Goal: Transaction & Acquisition: Purchase product/service

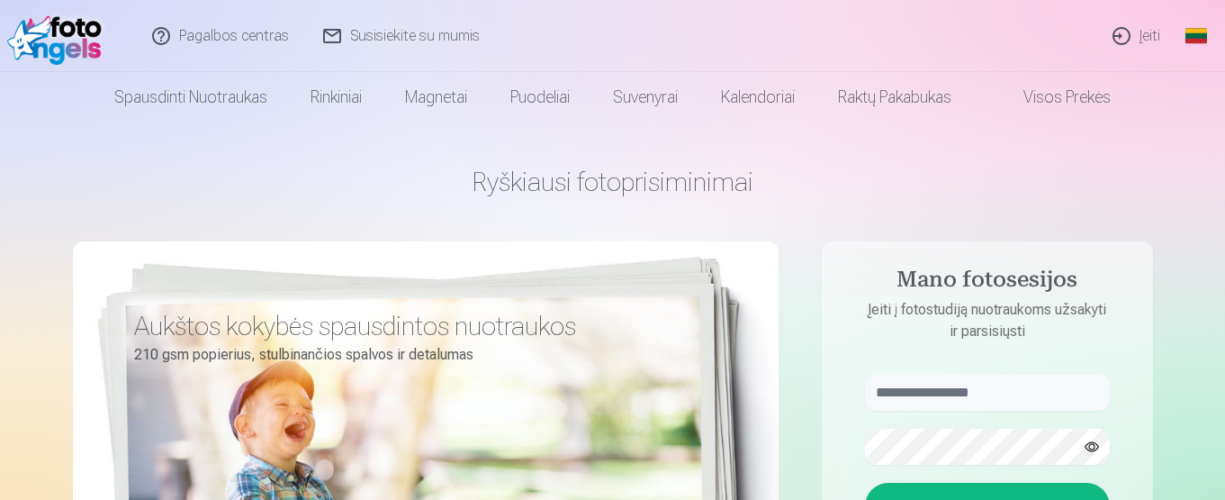
click at [947, 411] on form "Įeiti Pamiršote slaptažodį ? Fotosesija be slaptažodžio ? Prisijunkite naudodam…" at bounding box center [987, 508] width 281 height 266
click at [966, 351] on aside "Mano fotosesijos Įeiti į fotostudiją nuotraukoms užsakyti ir parsisiųsti Įeiti …" at bounding box center [987, 488] width 331 height 495
click at [890, 356] on aside "Mano fotosesijos Įeiti į fotostudiją nuotraukoms užsakyti ir parsisiųsti Įeiti …" at bounding box center [987, 488] width 331 height 495
click at [917, 403] on input "text" at bounding box center [987, 393] width 245 height 36
click at [1152, 40] on link "Įeiti" at bounding box center [1138, 36] width 82 height 72
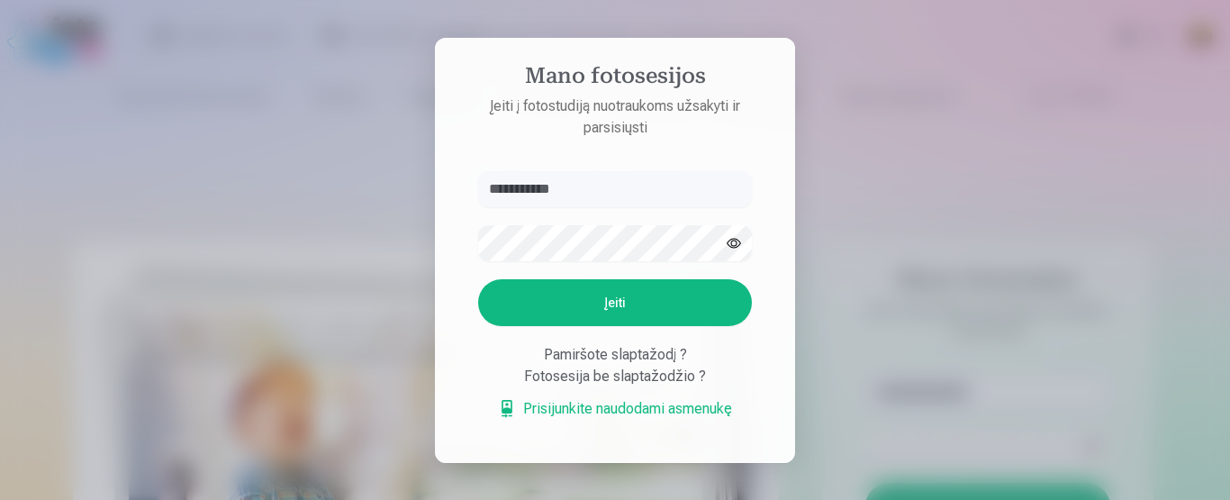
type input "**********"
click at [610, 305] on button "Įeiti" at bounding box center [615, 302] width 274 height 47
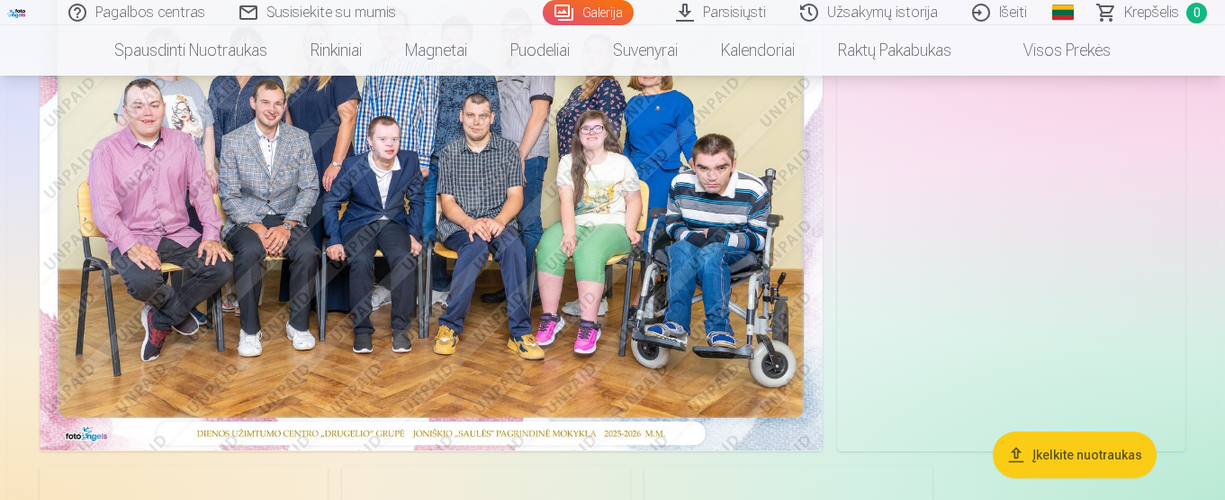
scroll to position [360, 0]
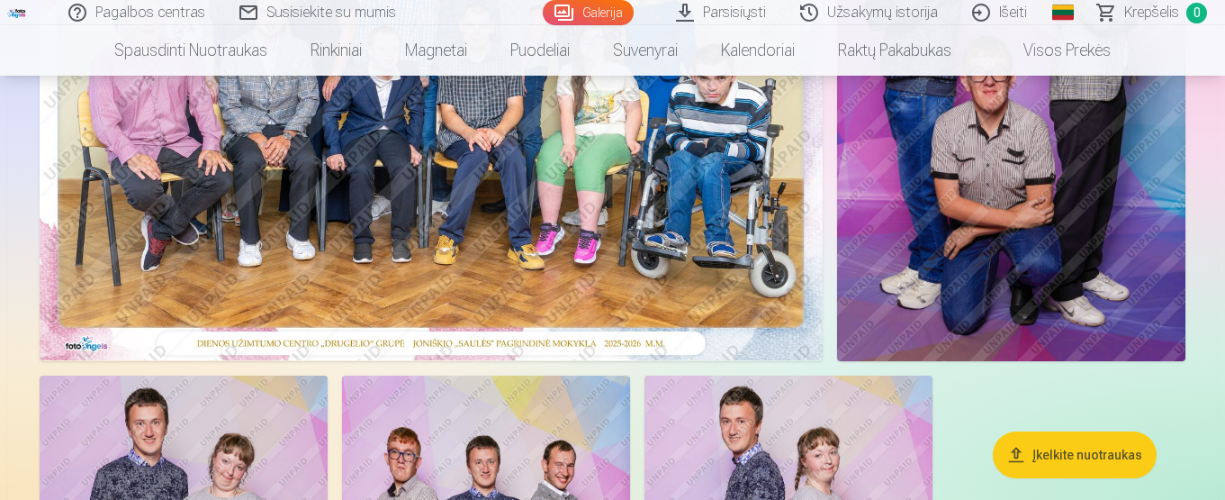
click at [1052, 453] on button "Įkelkite nuotraukas" at bounding box center [1075, 454] width 164 height 47
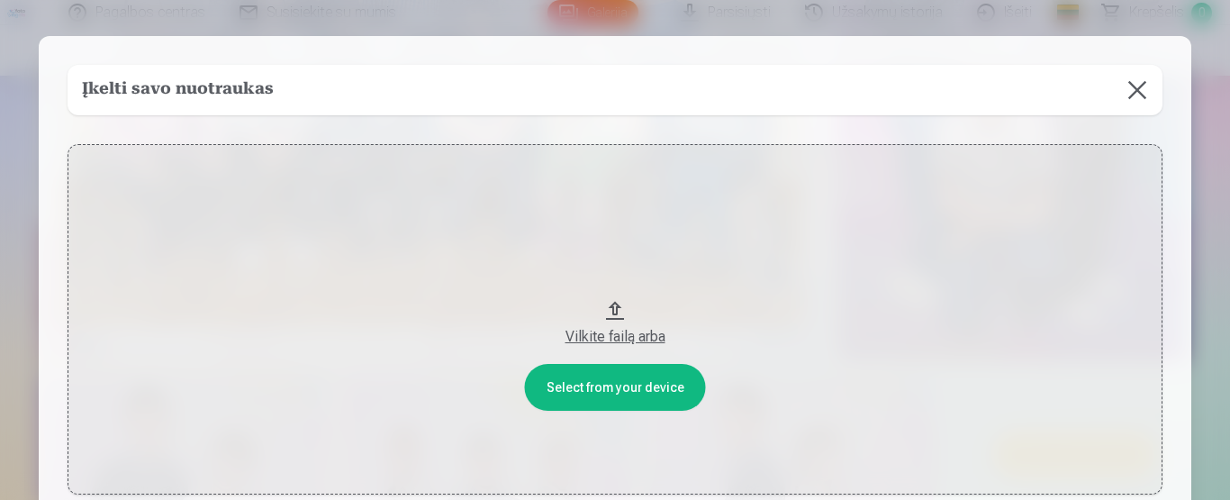
click at [613, 385] on button "Vilkite failą arba" at bounding box center [615, 319] width 1095 height 350
click at [1133, 90] on button at bounding box center [1137, 90] width 50 height 50
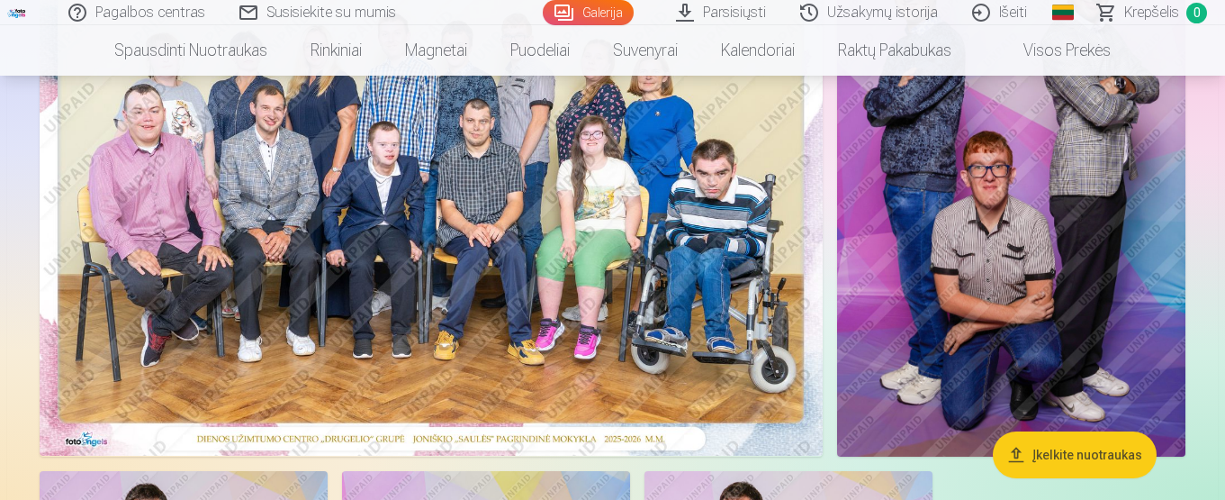
scroll to position [180, 0]
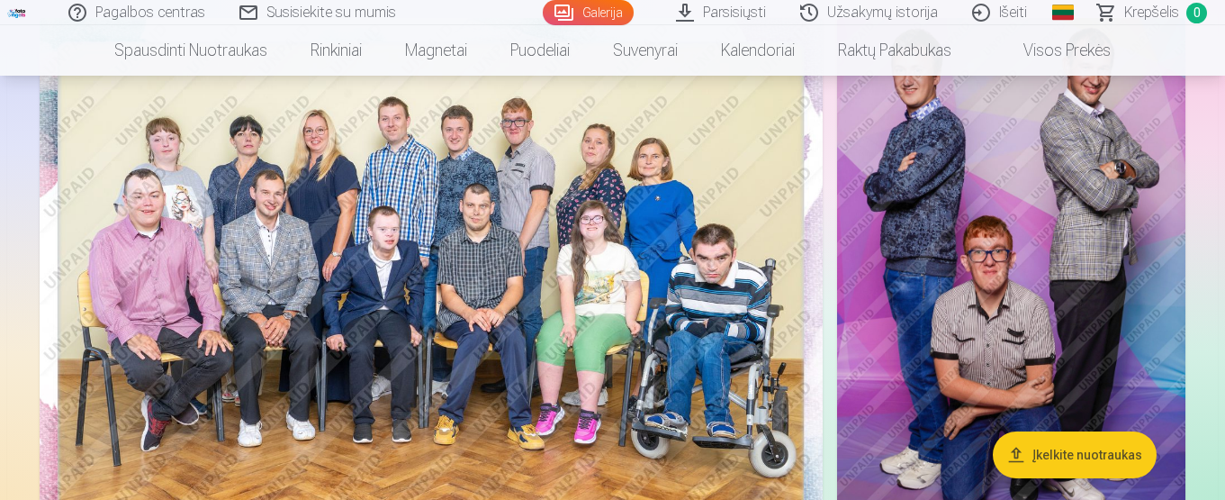
click at [1157, 15] on span "Krepšelis" at bounding box center [1151, 13] width 55 height 22
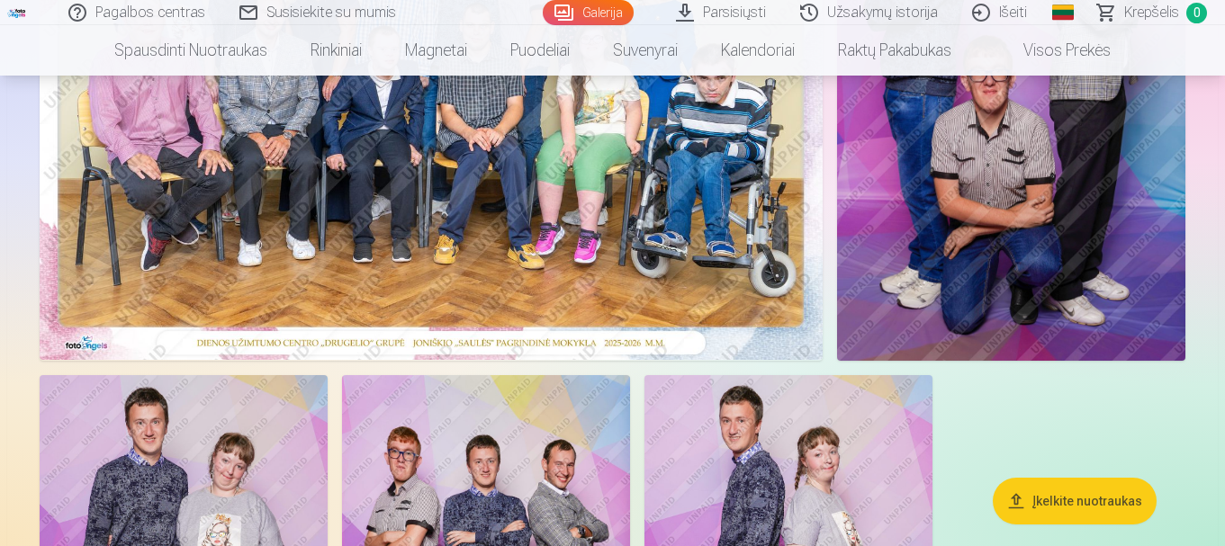
scroll to position [270, 0]
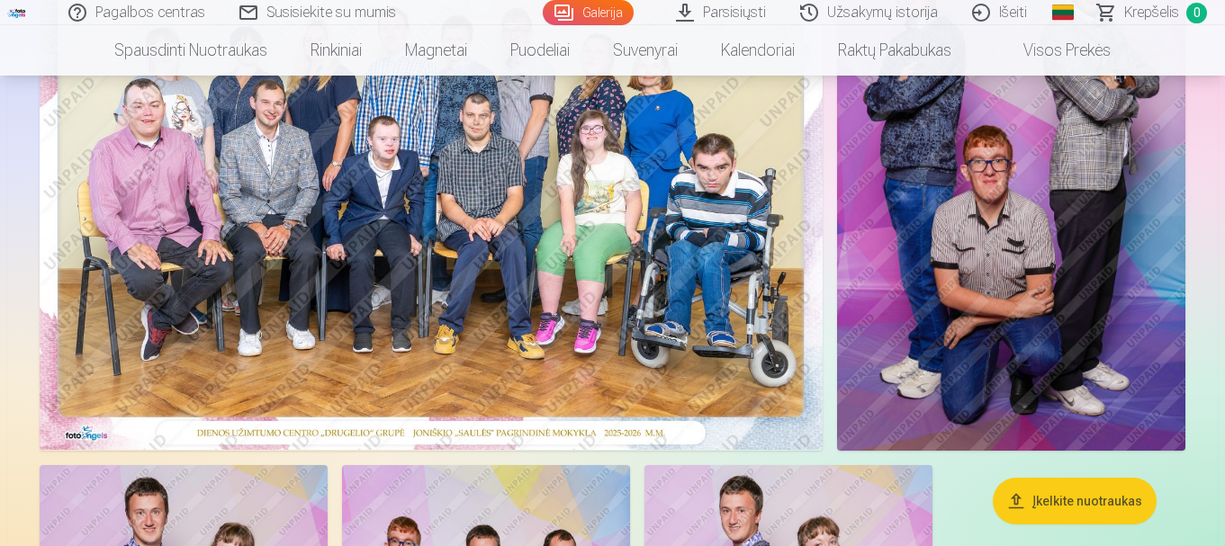
click at [514, 234] on img at bounding box center [431, 189] width 783 height 522
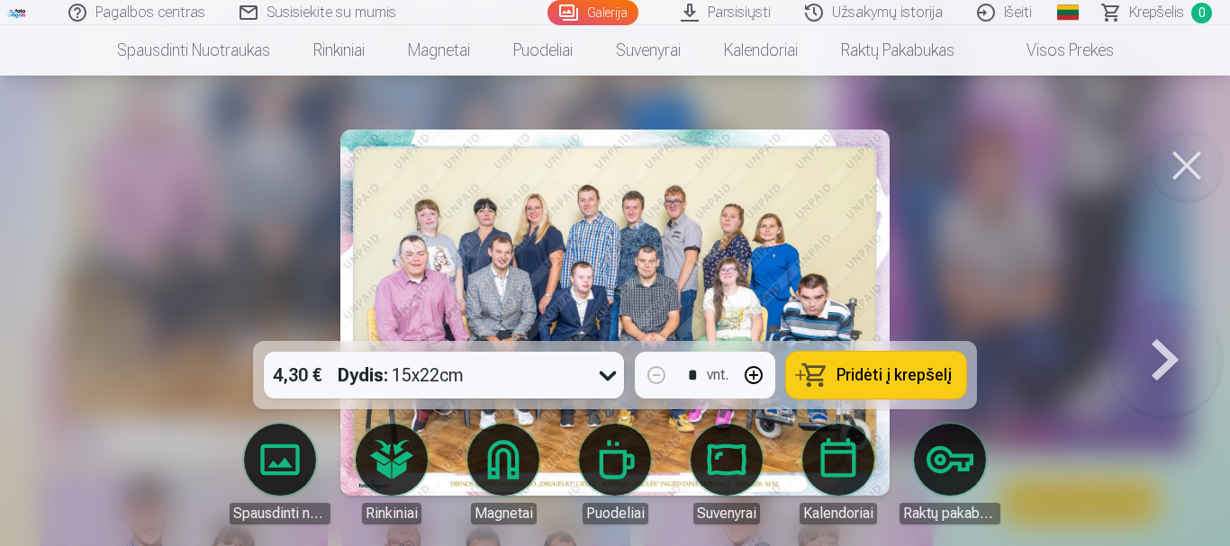
click at [848, 375] on span "Pridėti į krepšelį" at bounding box center [893, 375] width 115 height 16
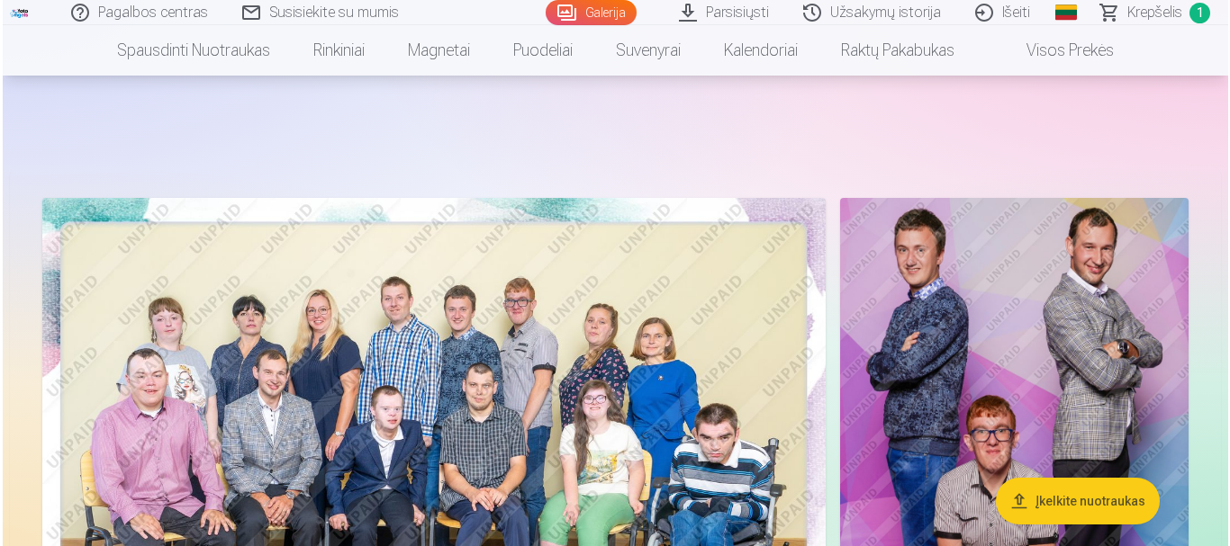
scroll to position [90, 0]
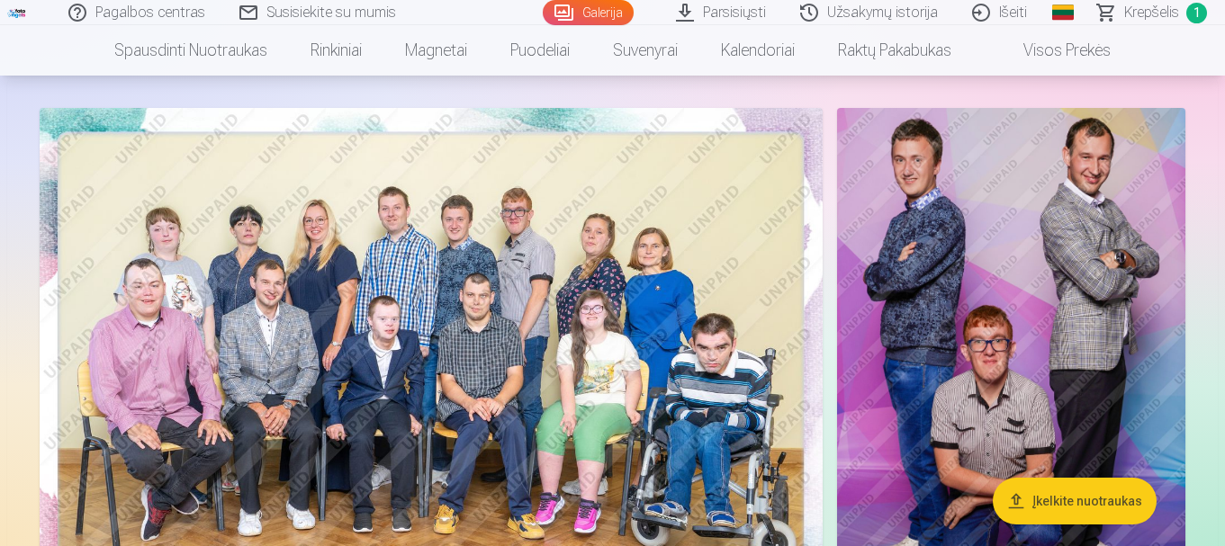
click at [983, 256] on img at bounding box center [1011, 369] width 348 height 523
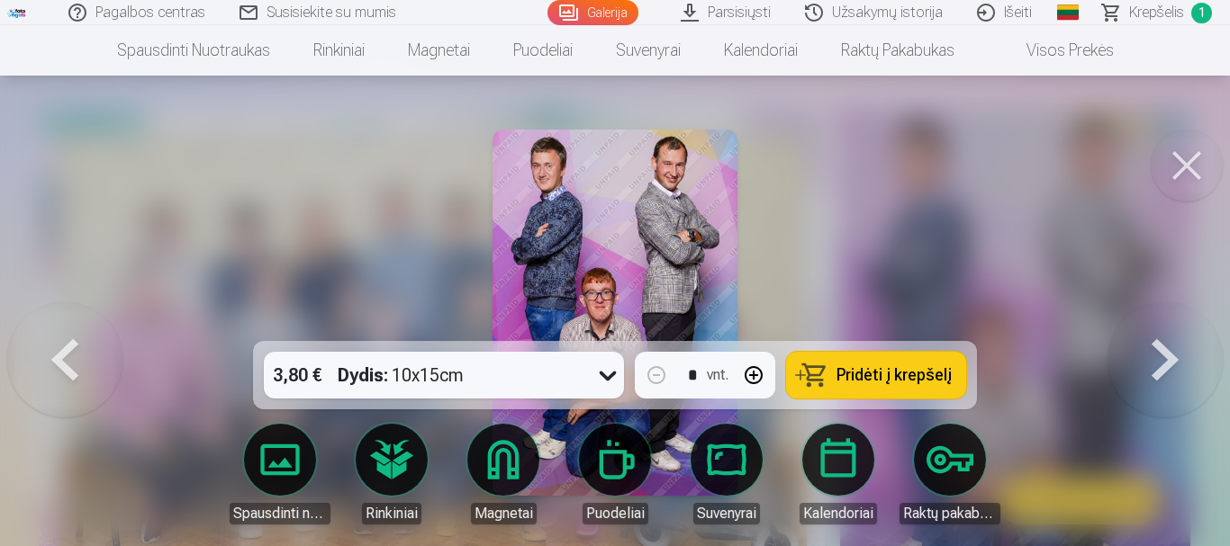
click at [875, 370] on span "Pridėti į krepšelį" at bounding box center [893, 375] width 115 height 16
click at [1159, 16] on span "Krepšelis" at bounding box center [1156, 13] width 55 height 22
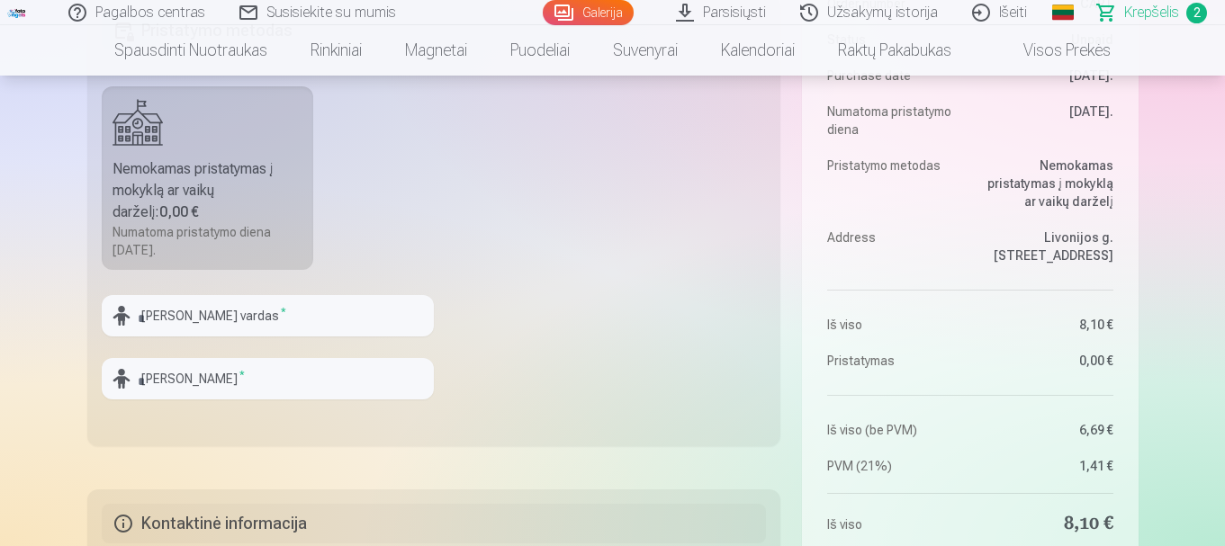
scroll to position [900, 0]
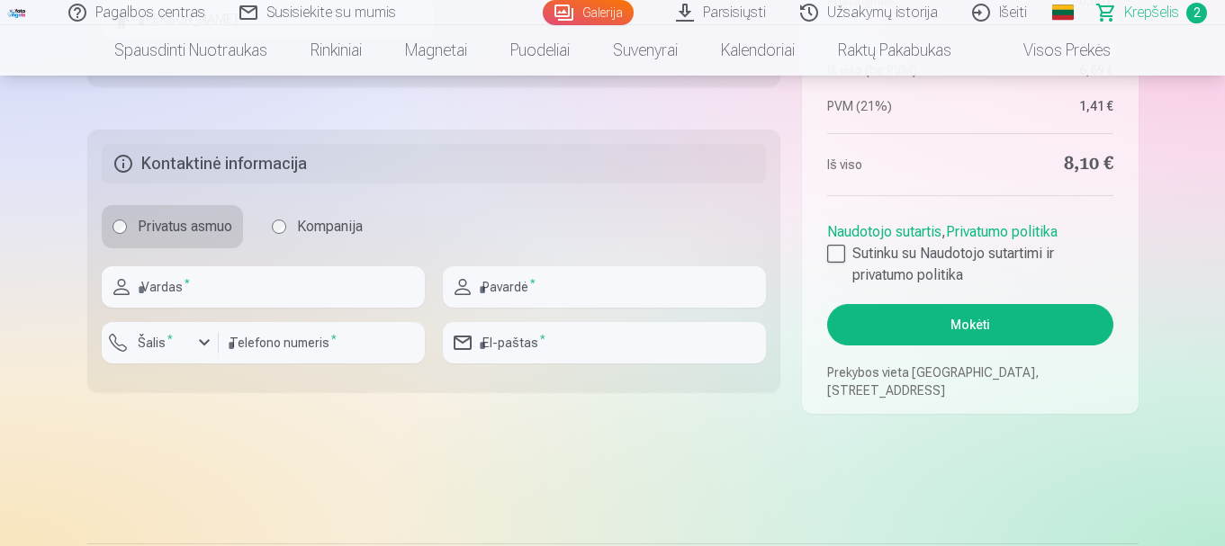
click at [986, 331] on button "Mokėti" at bounding box center [969, 324] width 285 height 41
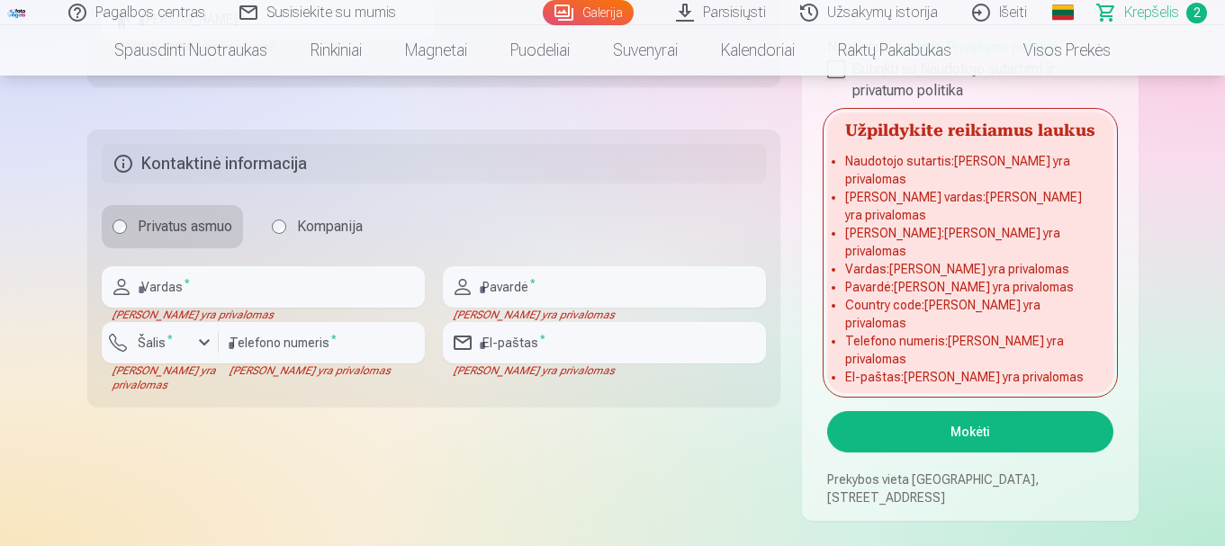
scroll to position [720, 0]
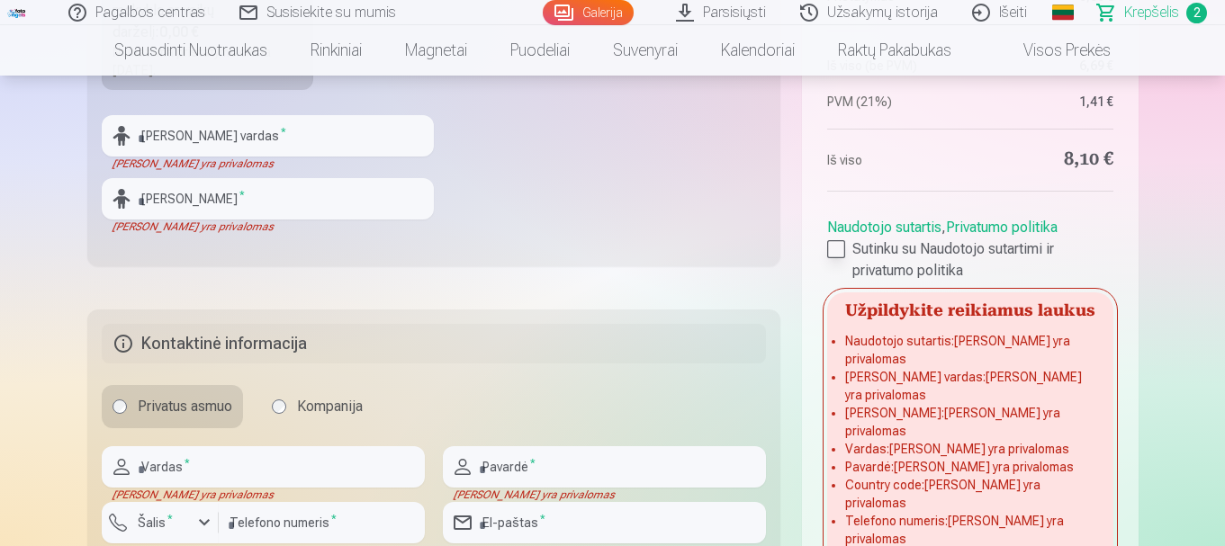
click at [845, 256] on label "Sutinku su Naudotojo sutartimi ir privatumo politika" at bounding box center [969, 260] width 285 height 43
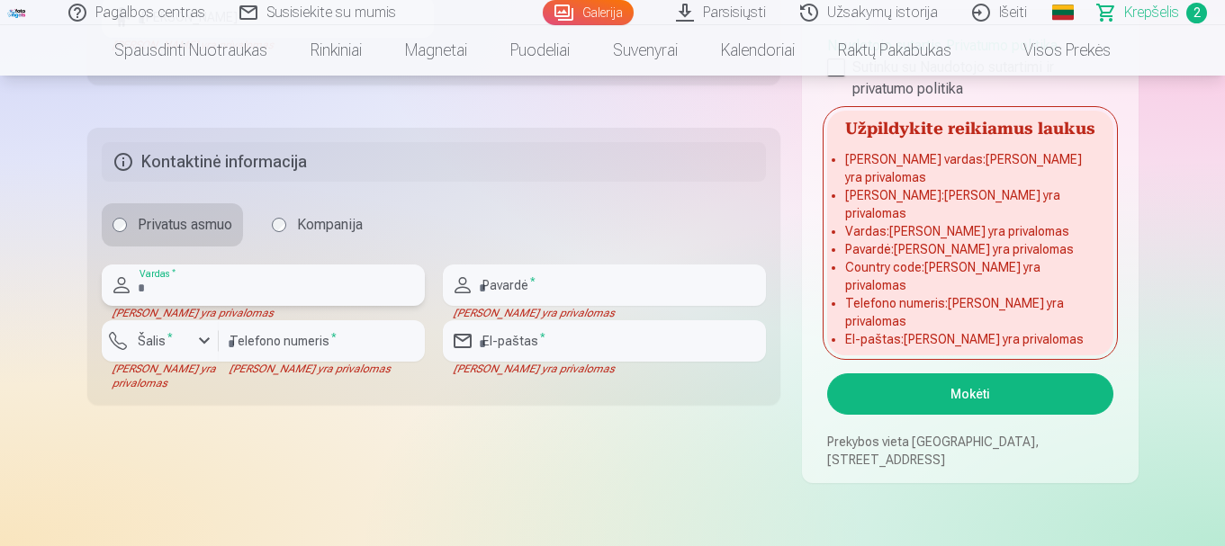
scroll to position [900, 0]
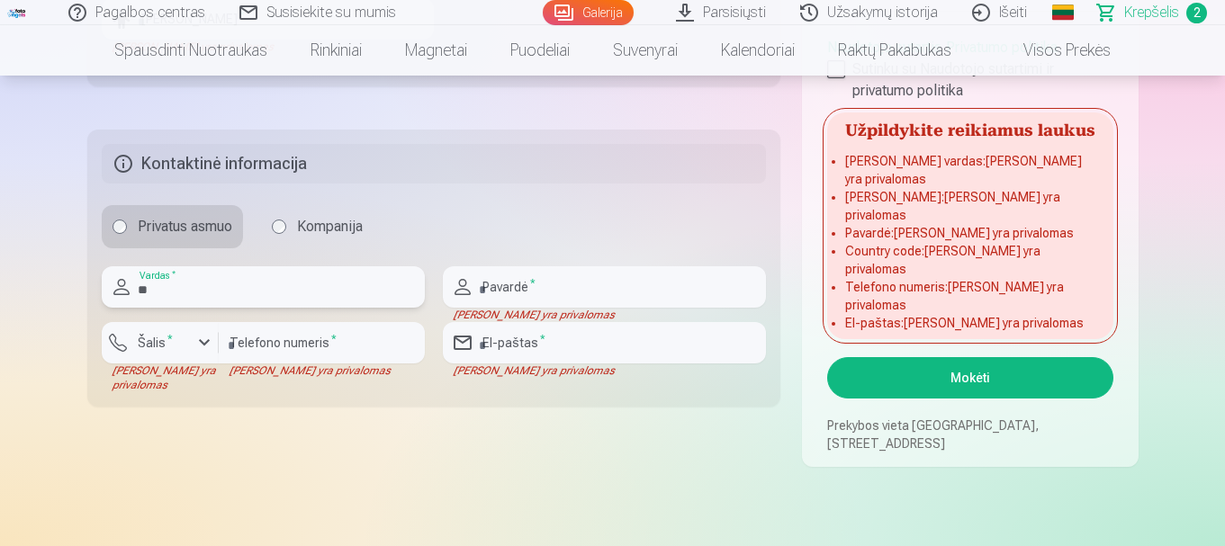
type input "*"
type input "********"
click at [529, 290] on input "text" at bounding box center [604, 286] width 323 height 41
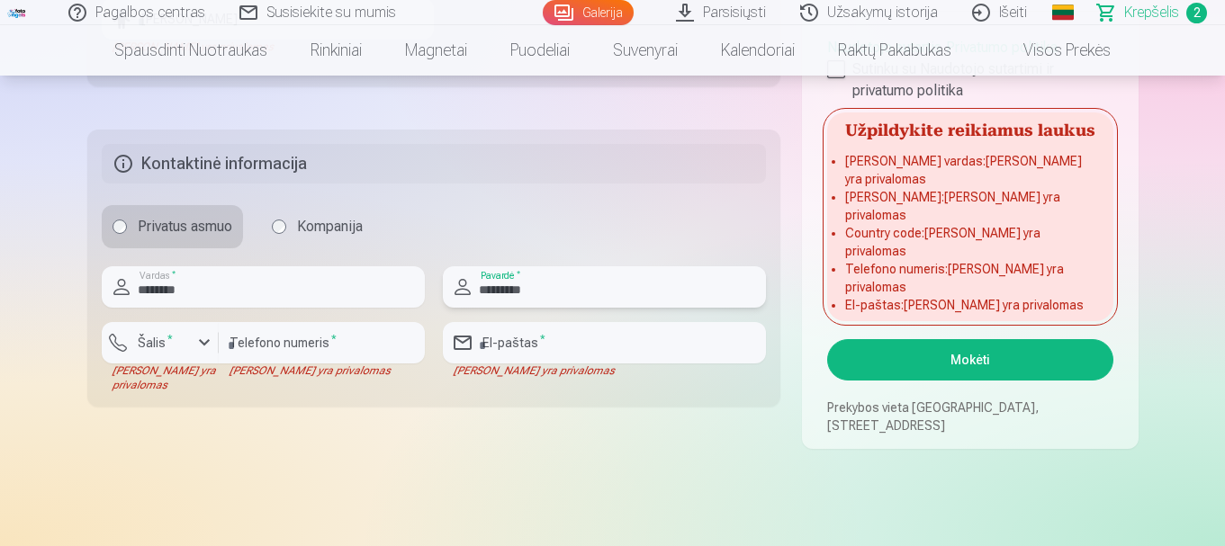
type input "*********"
click at [170, 352] on div "button" at bounding box center [165, 346] width 54 height 18
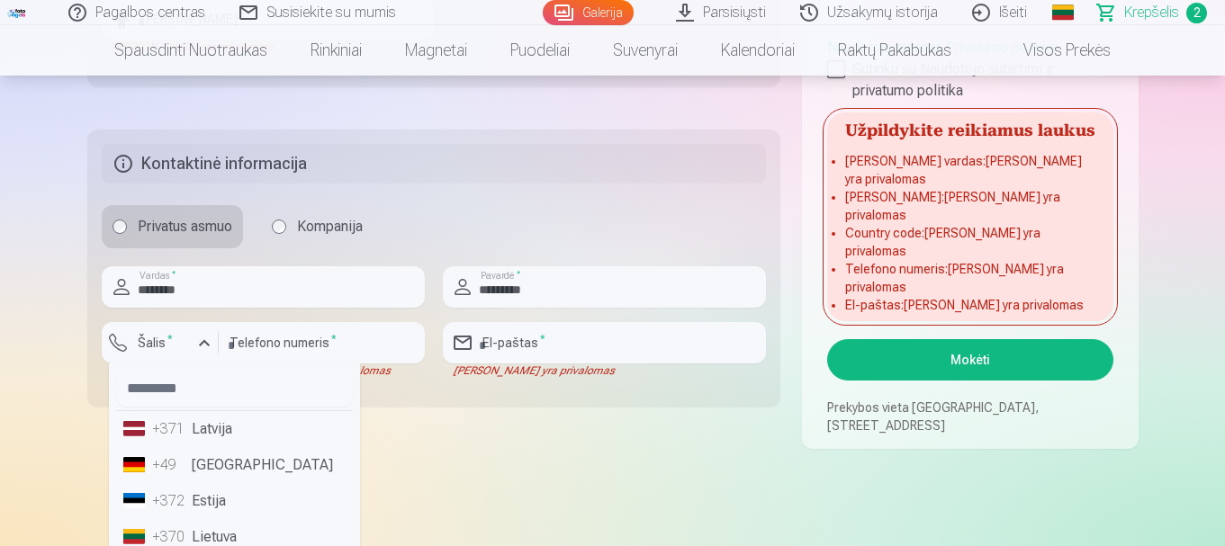
scroll to position [910, 0]
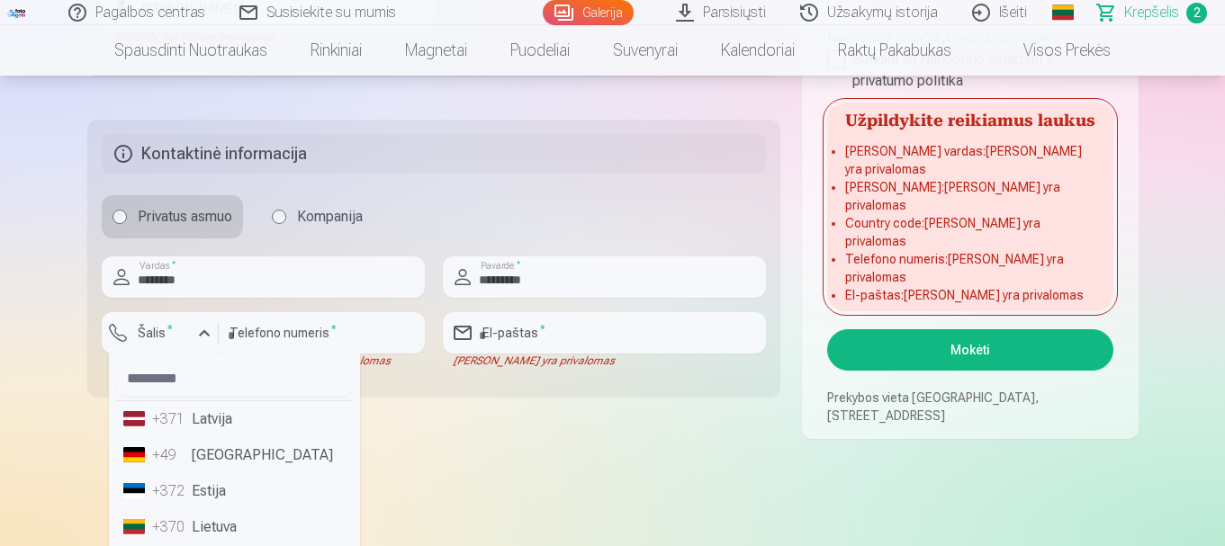
click at [219, 539] on li "+370 Lietuva" at bounding box center [234, 528] width 237 height 36
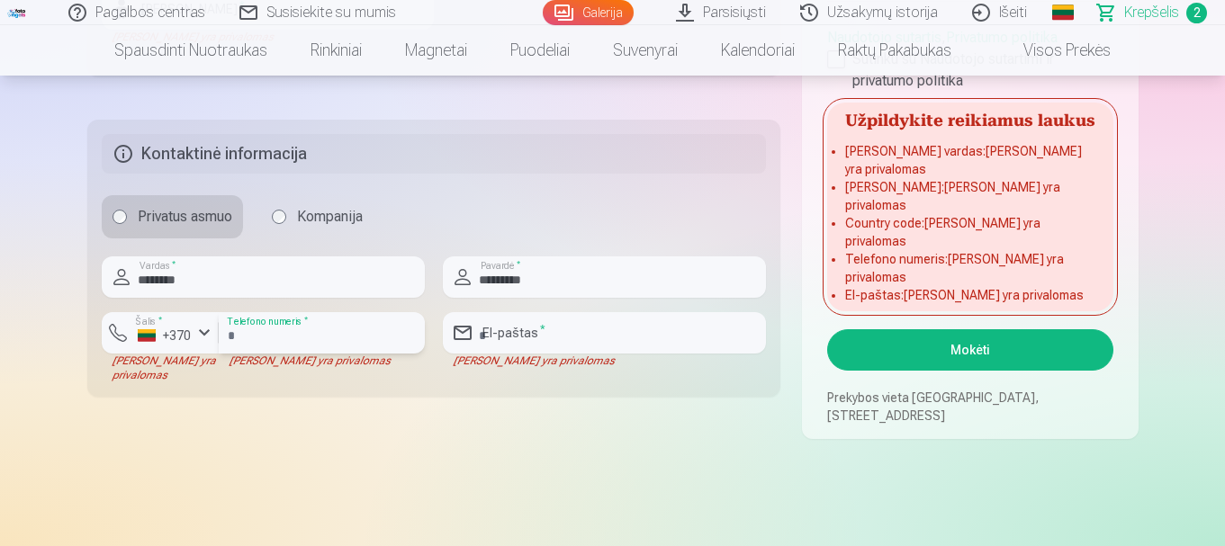
click at [290, 331] on input "number" at bounding box center [322, 332] width 206 height 41
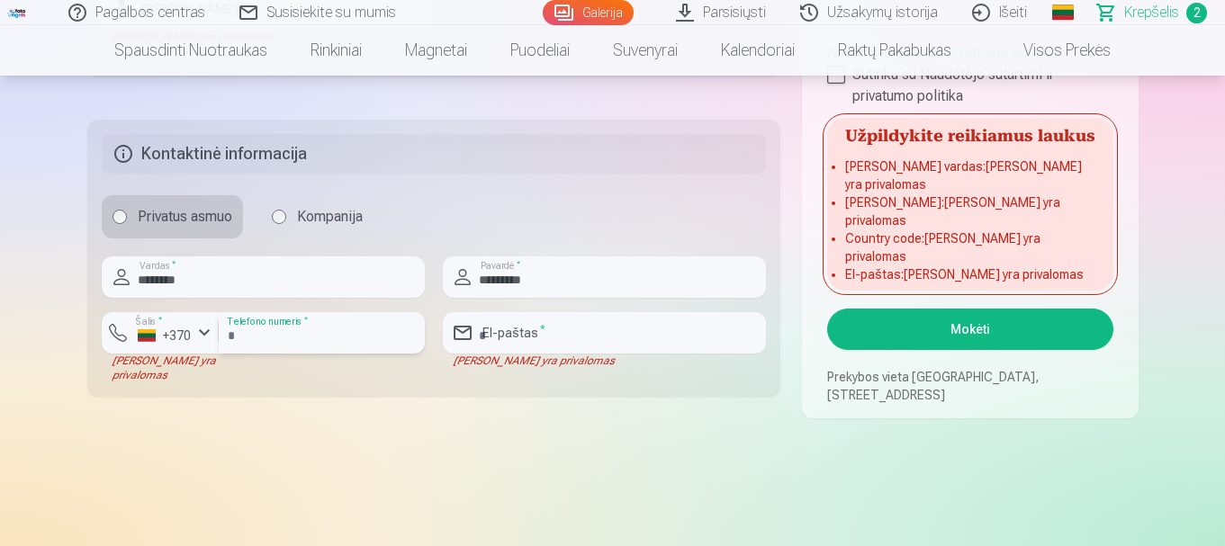
type input "********"
click at [537, 331] on input "email" at bounding box center [604, 332] width 323 height 41
type input "**********"
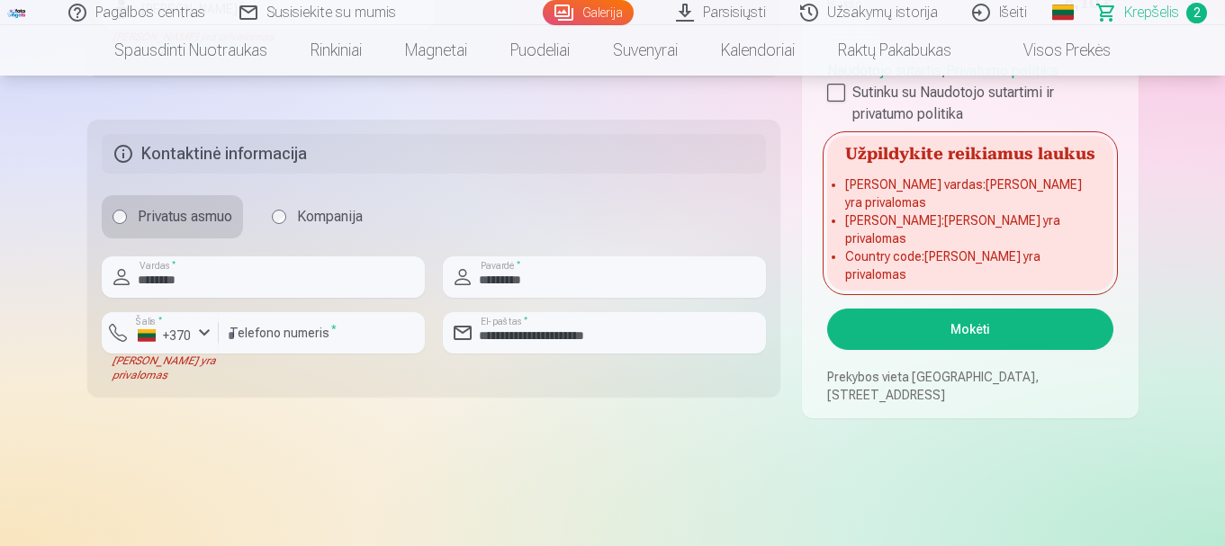
click at [921, 330] on button "Mokėti" at bounding box center [969, 329] width 285 height 41
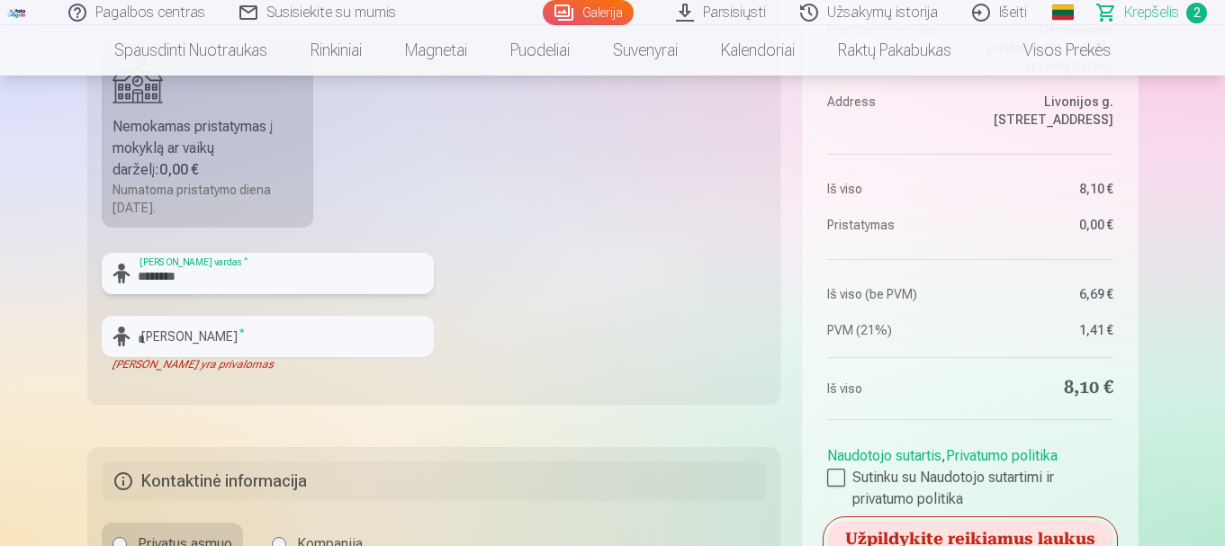
type input "********"
click at [285, 323] on input "text" at bounding box center [268, 336] width 332 height 41
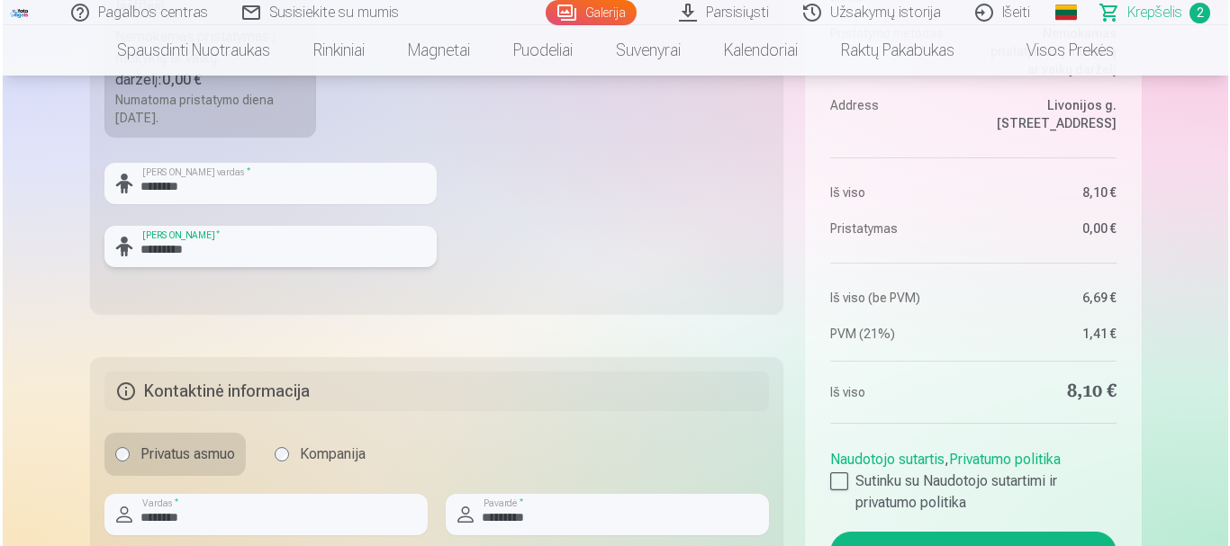
scroll to position [853, 0]
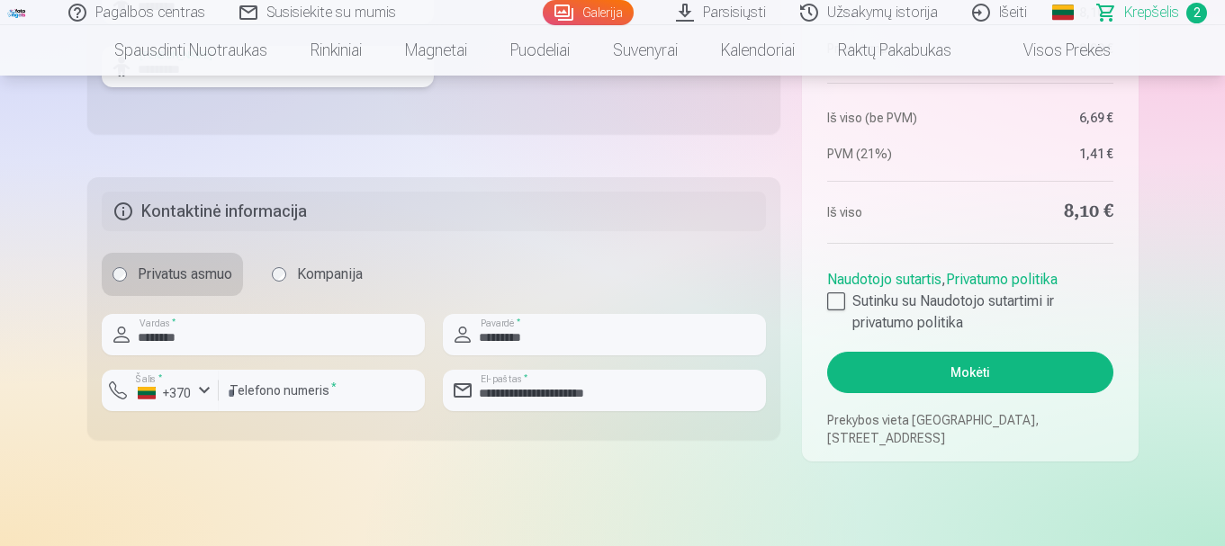
type input "*********"
click at [902, 353] on button "Mokėti" at bounding box center [969, 372] width 285 height 41
